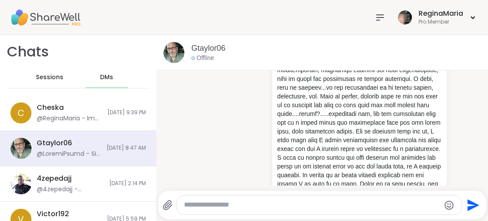
scroll to position [1, 0]
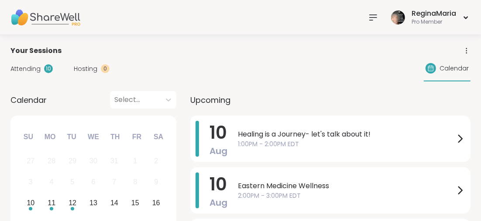
click at [373, 17] on icon at bounding box center [373, 17] width 7 height 5
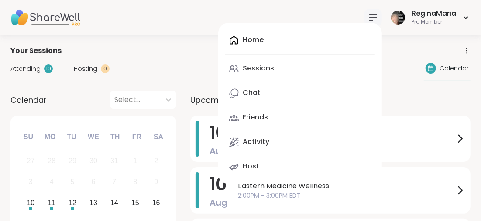
drag, startPoint x: 258, startPoint y: 66, endPoint x: 253, endPoint y: 71, distance: 7.4
click at [258, 66] on div "Sessions" at bounding box center [258, 68] width 31 height 10
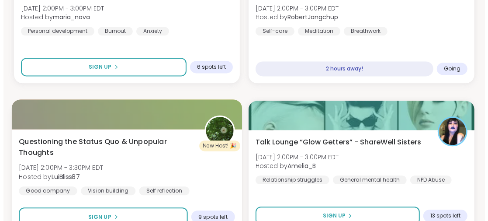
scroll to position [1004, 0]
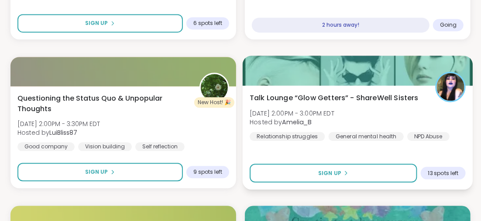
click at [288, 97] on span "Talk Lounge “Glow Getters” - ShareWell Sisters" at bounding box center [334, 97] width 169 height 10
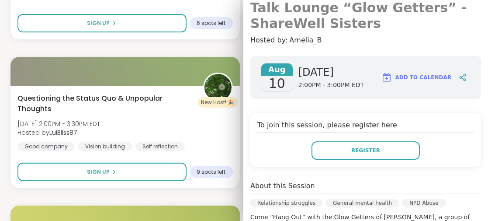
scroll to position [43, 0]
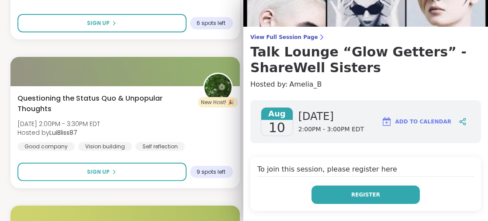
click at [341, 189] on button "Register" at bounding box center [365, 194] width 108 height 18
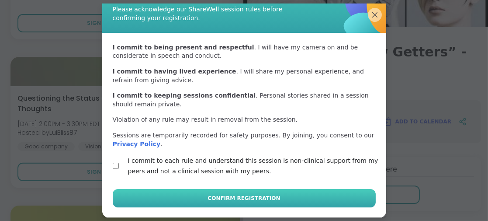
click at [234, 198] on span "Confirm Registration" at bounding box center [243, 198] width 72 height 8
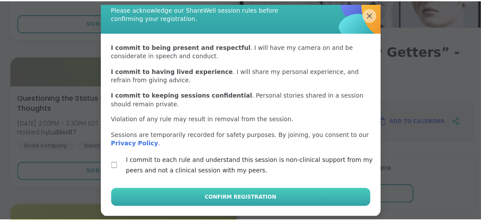
scroll to position [27, 0]
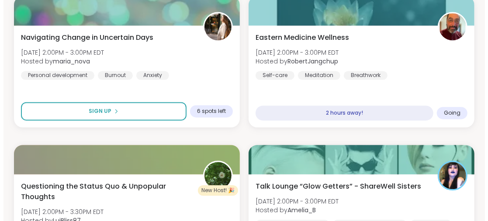
scroll to position [873, 0]
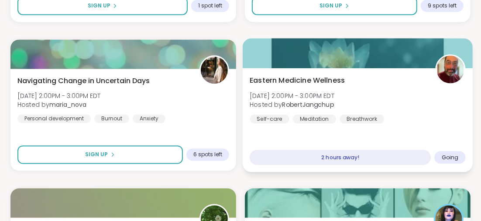
click at [305, 157] on div "2 hours away!" at bounding box center [340, 156] width 181 height 15
click at [448, 155] on span "Going" at bounding box center [450, 156] width 17 height 7
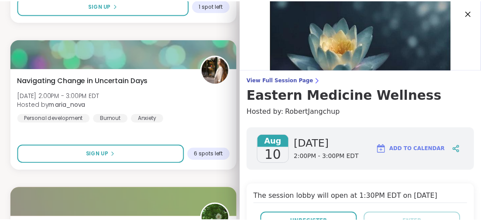
scroll to position [87, 0]
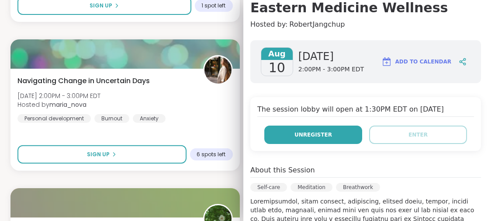
click at [294, 132] on span "Unregister" at bounding box center [313, 135] width 38 height 8
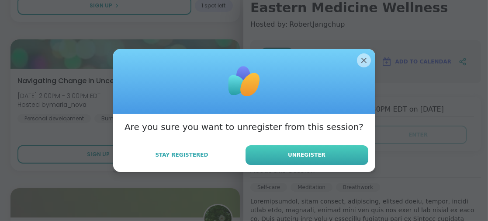
click at [315, 148] on button "Unregister" at bounding box center [306, 155] width 123 height 20
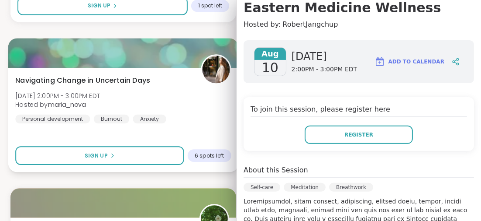
click at [161, 96] on div "Navigating Change in Uncertain Days Sun, Aug 10 | 2:00PM - 3:00PM EDT Hosted by…" at bounding box center [123, 99] width 216 height 48
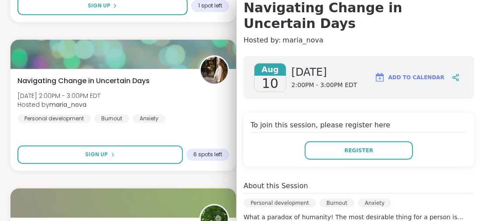
scroll to position [0, 0]
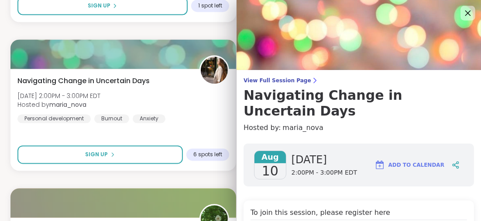
click at [462, 12] on icon at bounding box center [467, 12] width 11 height 11
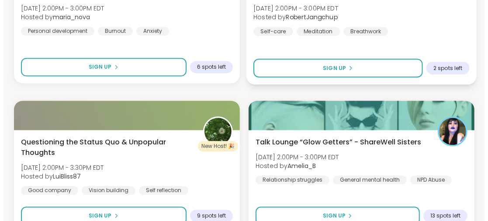
scroll to position [1048, 0]
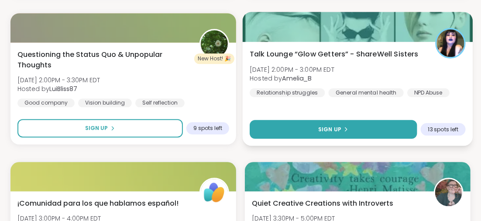
click at [332, 126] on span "Sign Up" at bounding box center [329, 129] width 23 height 8
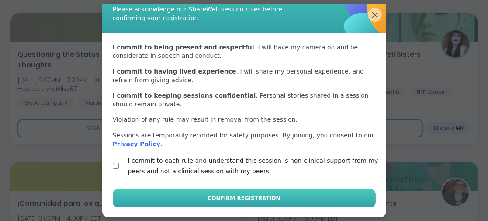
click at [247, 196] on span "Confirm Registration" at bounding box center [243, 198] width 72 height 8
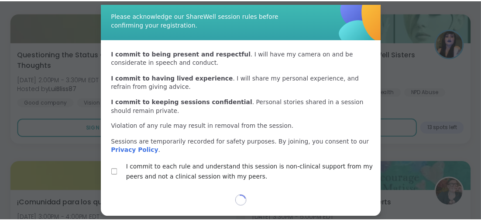
scroll to position [27, 0]
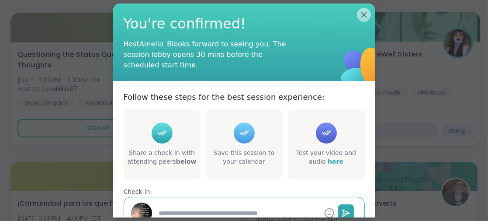
drag, startPoint x: 358, startPoint y: 13, endPoint x: 353, endPoint y: 19, distance: 8.4
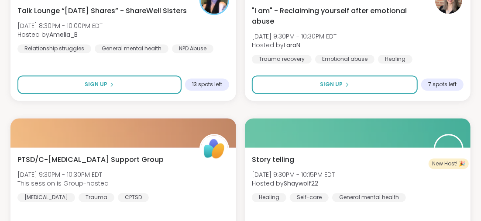
scroll to position [2640, 0]
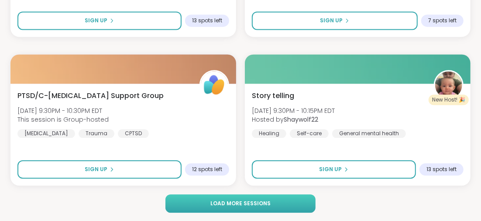
click at [259, 204] on span "Load more sessions" at bounding box center [241, 203] width 60 height 8
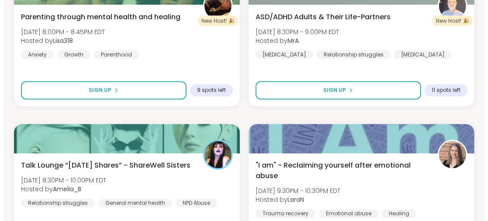
scroll to position [2509, 0]
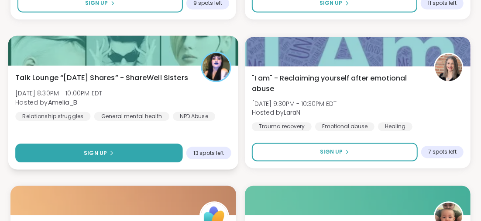
click at [113, 149] on div "Sign Up" at bounding box center [99, 152] width 30 height 8
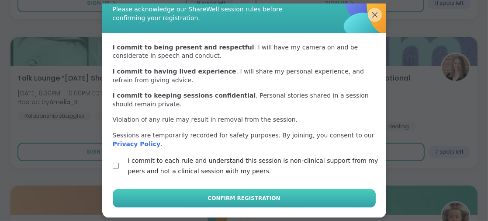
click at [273, 195] on button "Confirm Registration" at bounding box center [244, 198] width 263 height 18
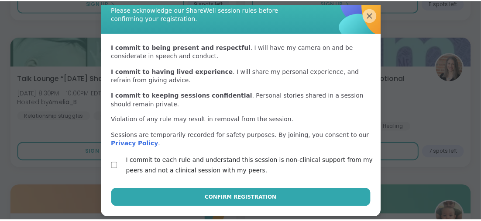
scroll to position [27, 0]
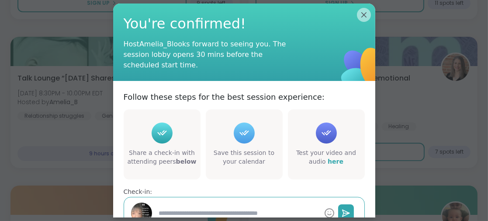
type textarea "*"
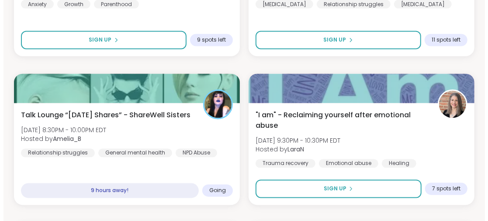
scroll to position [2516, 0]
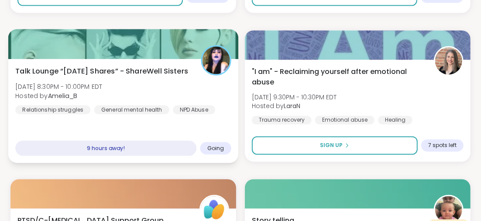
click at [121, 70] on span "Talk Lounge “Sunday Shares” - ShareWell Sisters" at bounding box center [101, 71] width 173 height 10
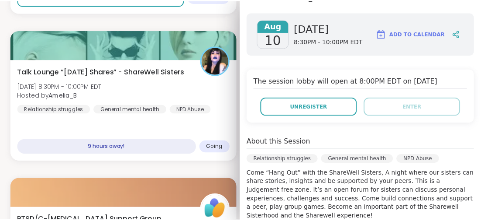
scroll to position [218, 0]
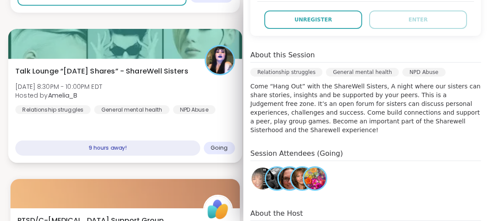
click at [181, 89] on div "Talk Lounge “Sunday Shares” - ShareWell Sisters Sun, Aug 10 | 8:30PM - 10:00PM …" at bounding box center [124, 90] width 219 height 48
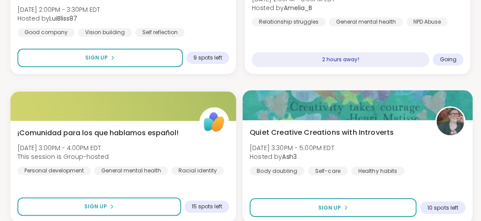
scroll to position [944, 0]
